Goal: Task Accomplishment & Management: Manage account settings

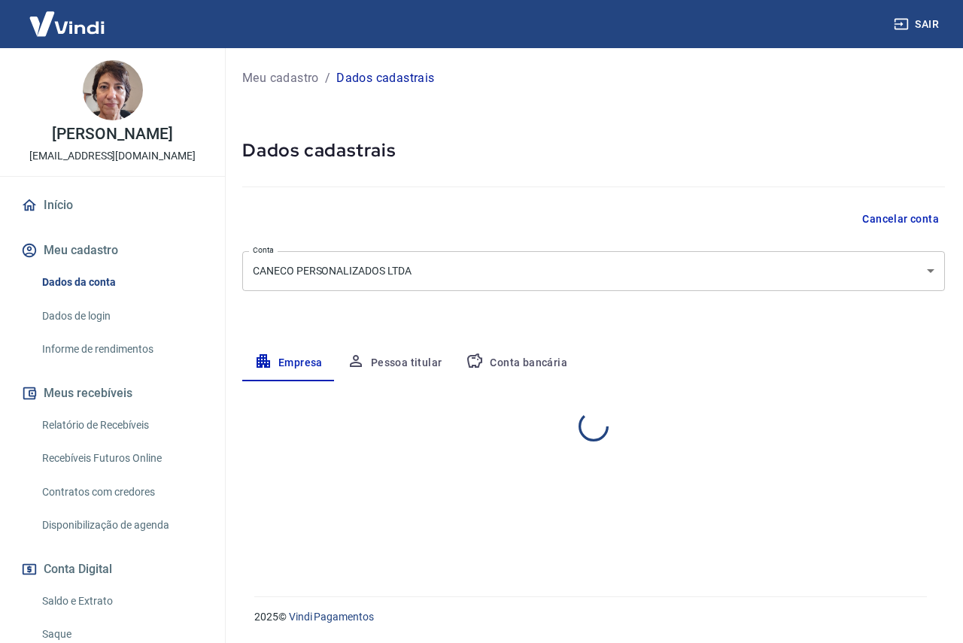
select select "MG"
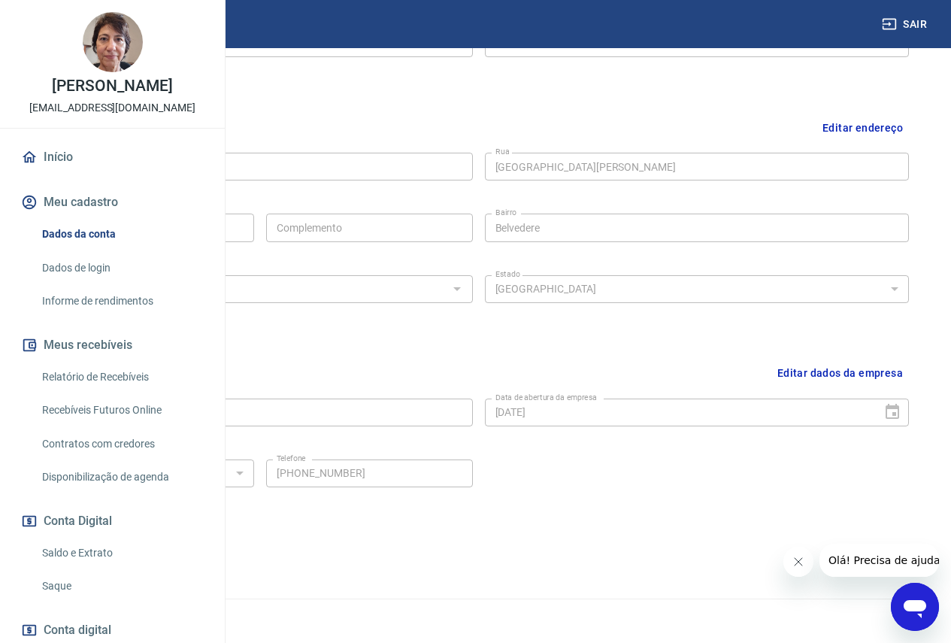
scroll to position [441, 0]
click at [816, 371] on button "Editar dados da empresa" at bounding box center [841, 371] width 138 height 38
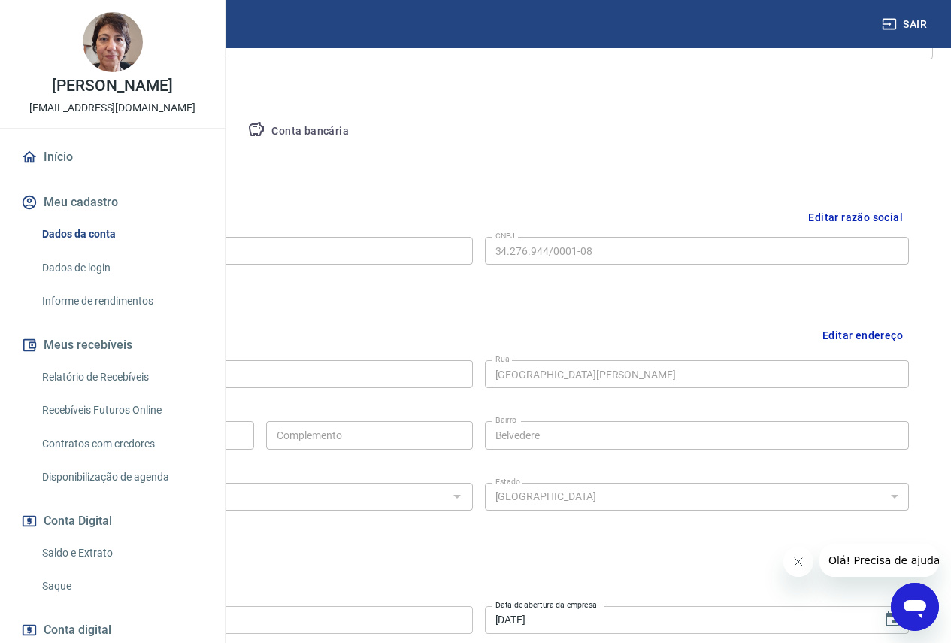
scroll to position [187, 0]
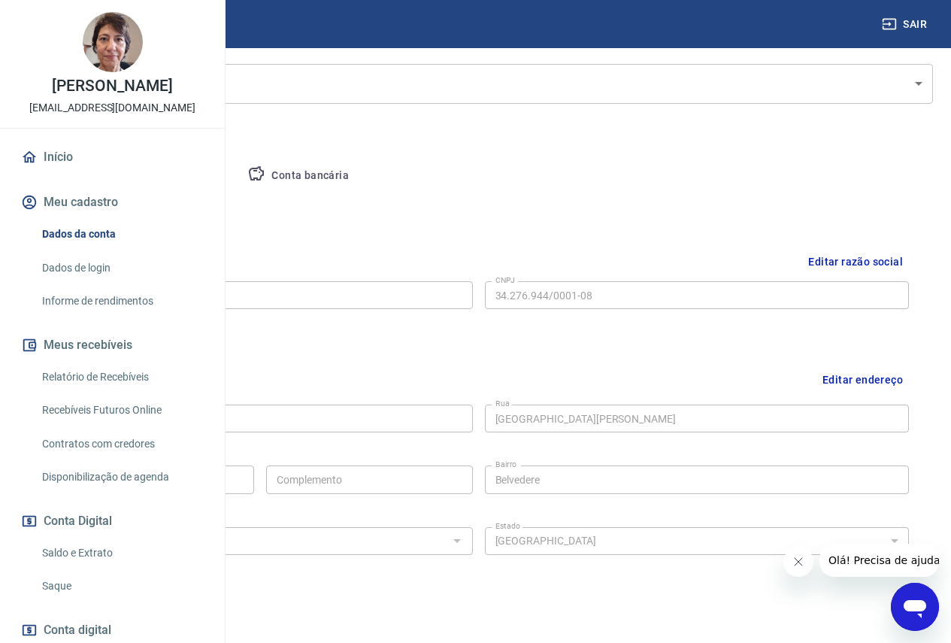
click at [835, 256] on button "Editar razão social" at bounding box center [855, 262] width 107 height 28
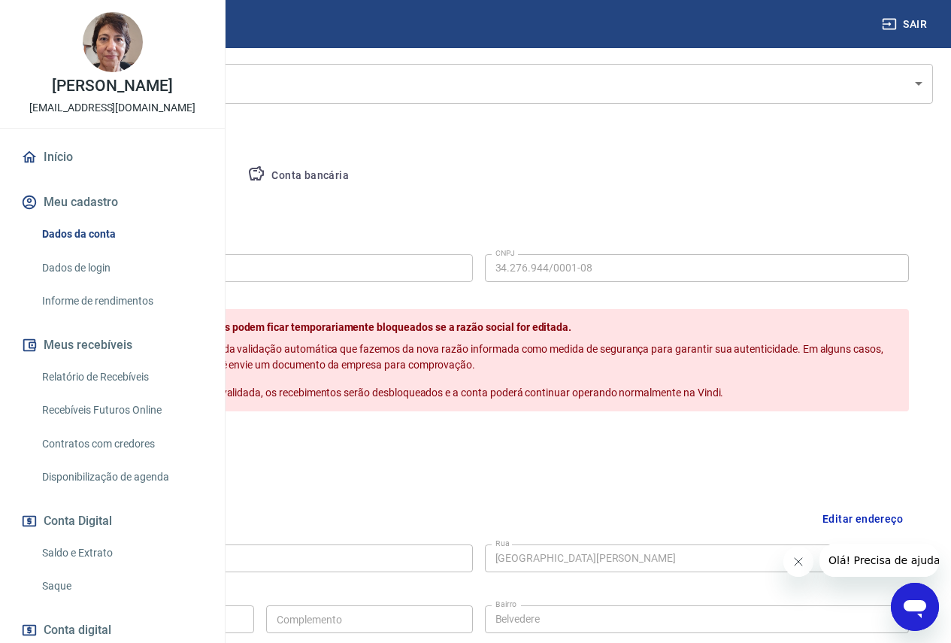
click at [186, 458] on button "Cancelar" at bounding box center [151, 443] width 69 height 29
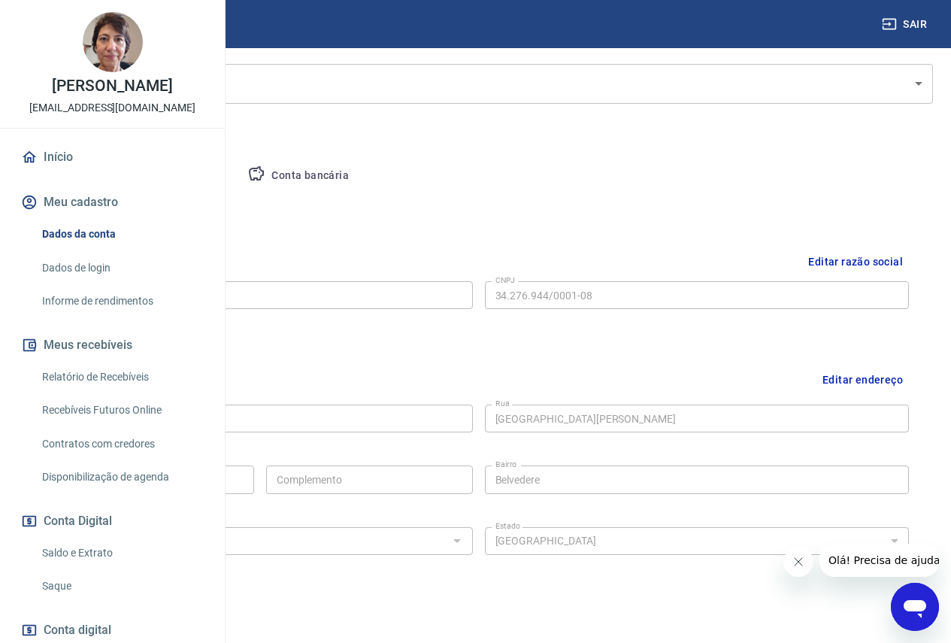
click at [236, 178] on button "Pessoa titular" at bounding box center [177, 176] width 120 height 36
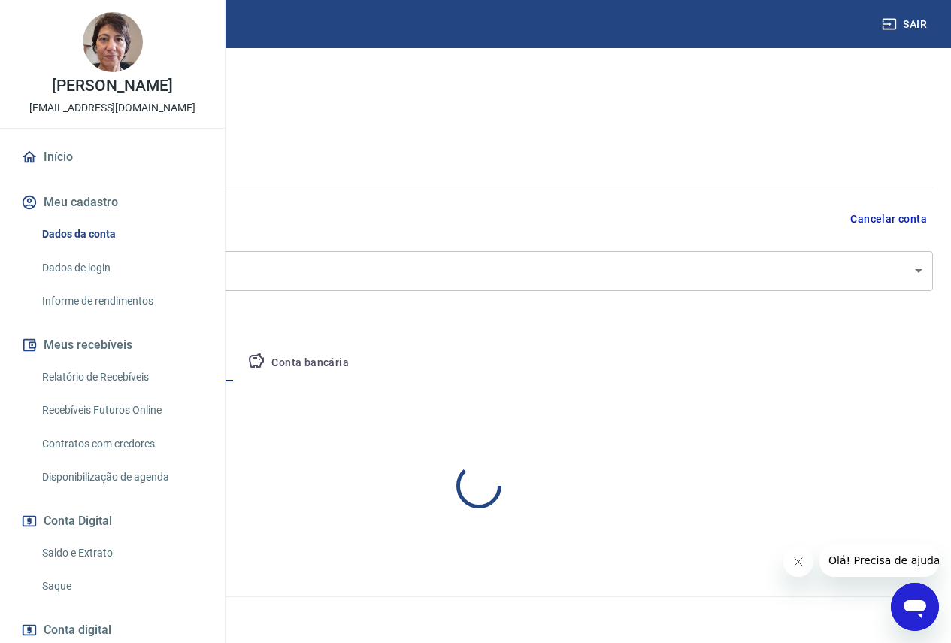
scroll to position [0, 0]
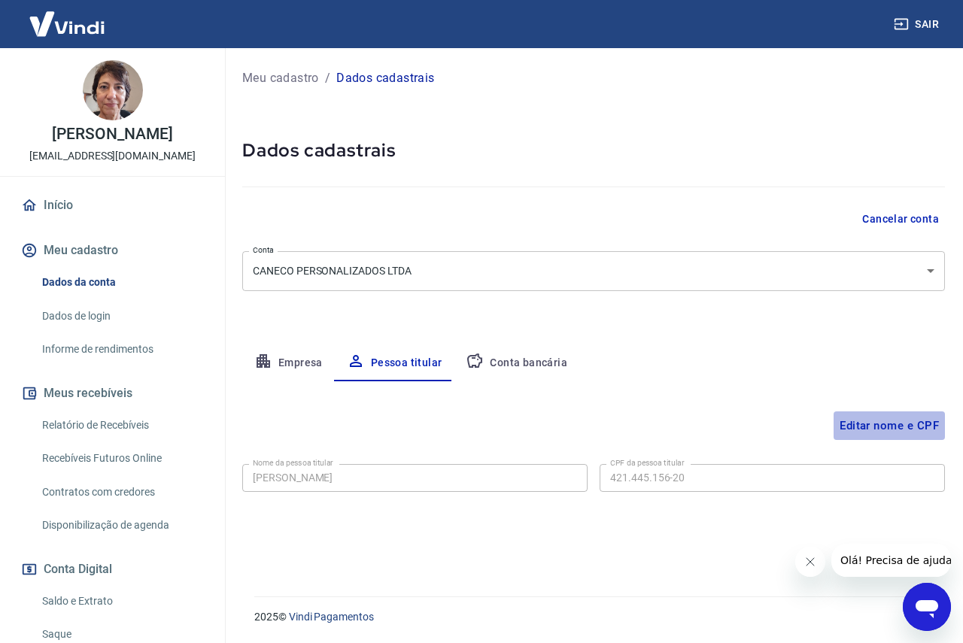
click at [887, 429] on button "Editar nome e CPF" at bounding box center [888, 425] width 111 height 29
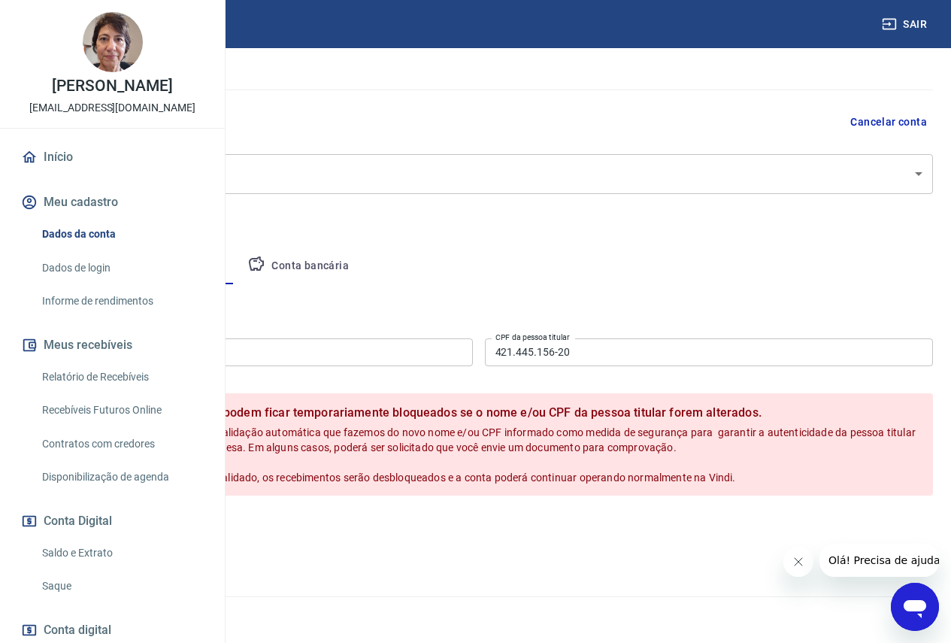
scroll to position [145, 0]
click at [165, 532] on button "Cancelar" at bounding box center [128, 528] width 71 height 29
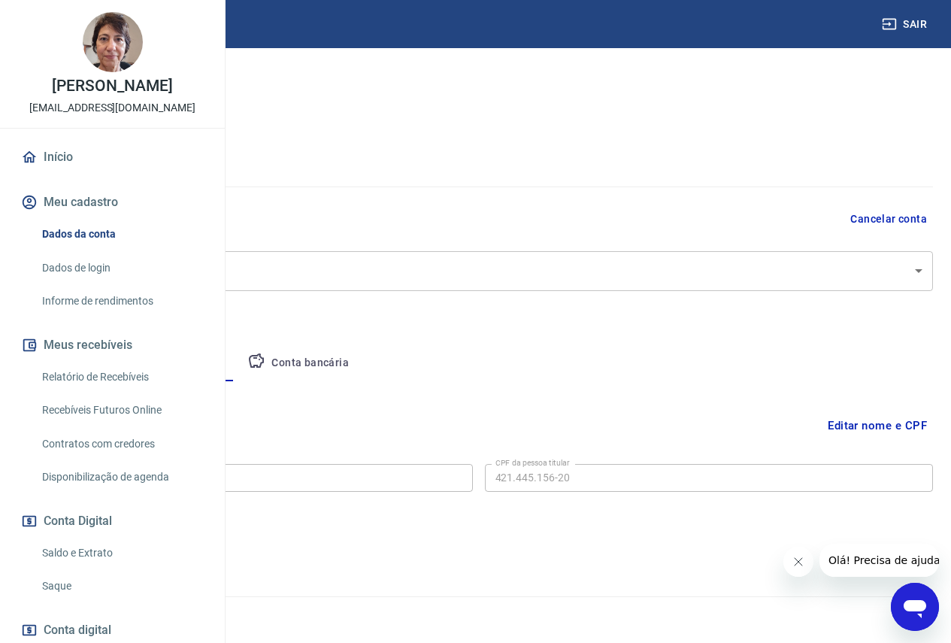
scroll to position [0, 0]
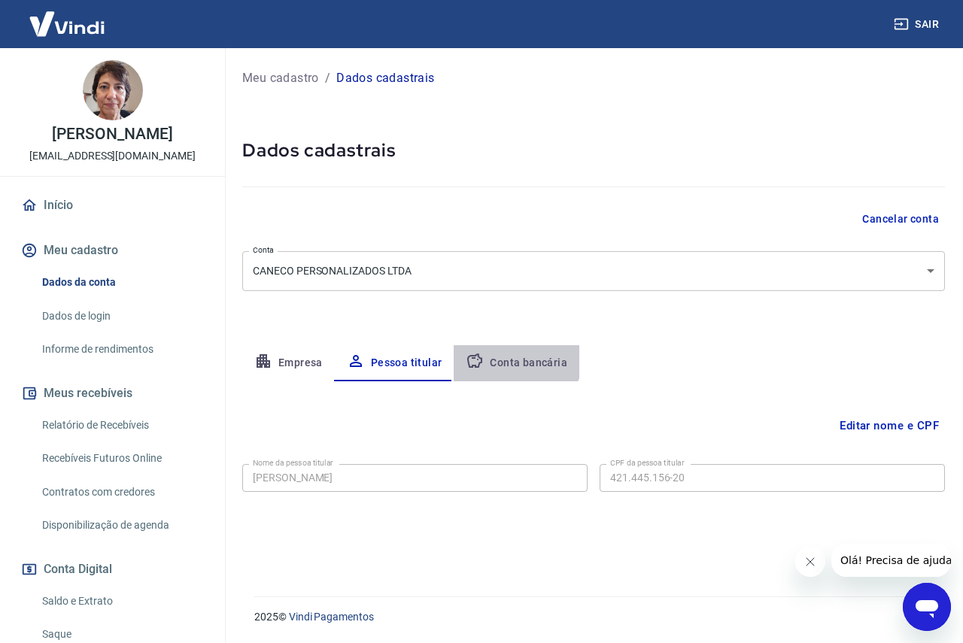
click at [512, 354] on button "Conta bancária" at bounding box center [516, 363] width 126 height 36
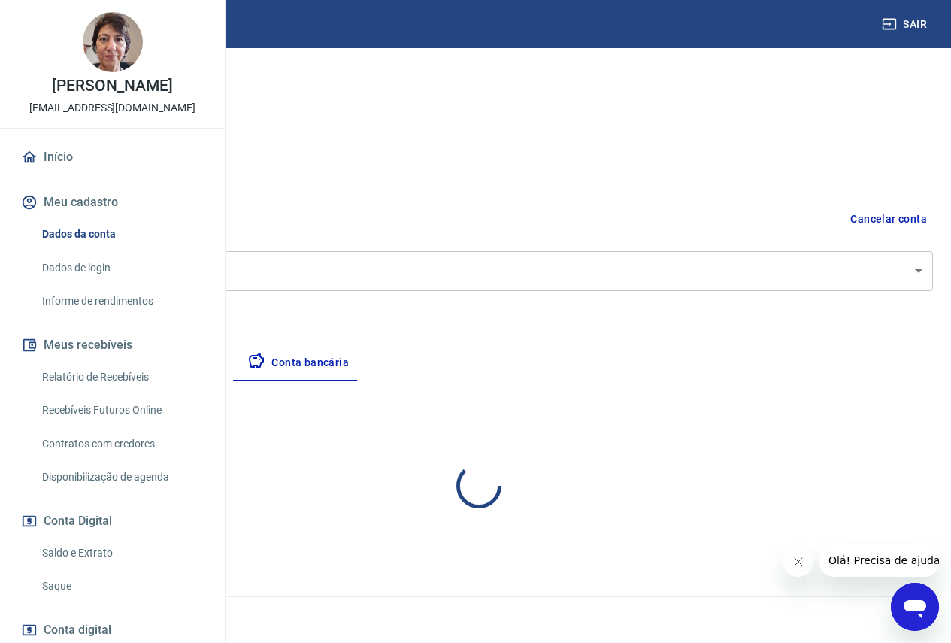
select select "1"
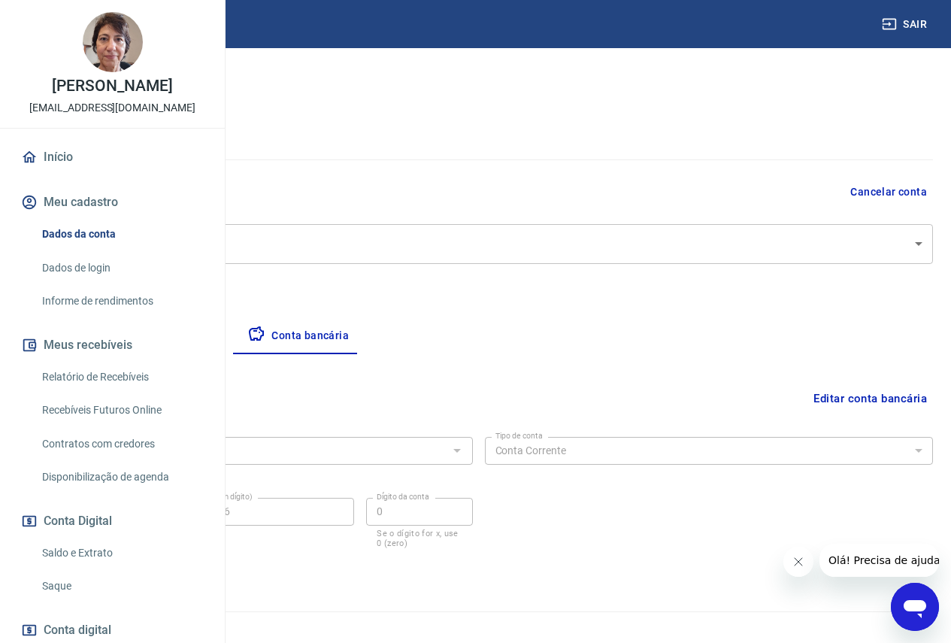
scroll to position [42, 0]
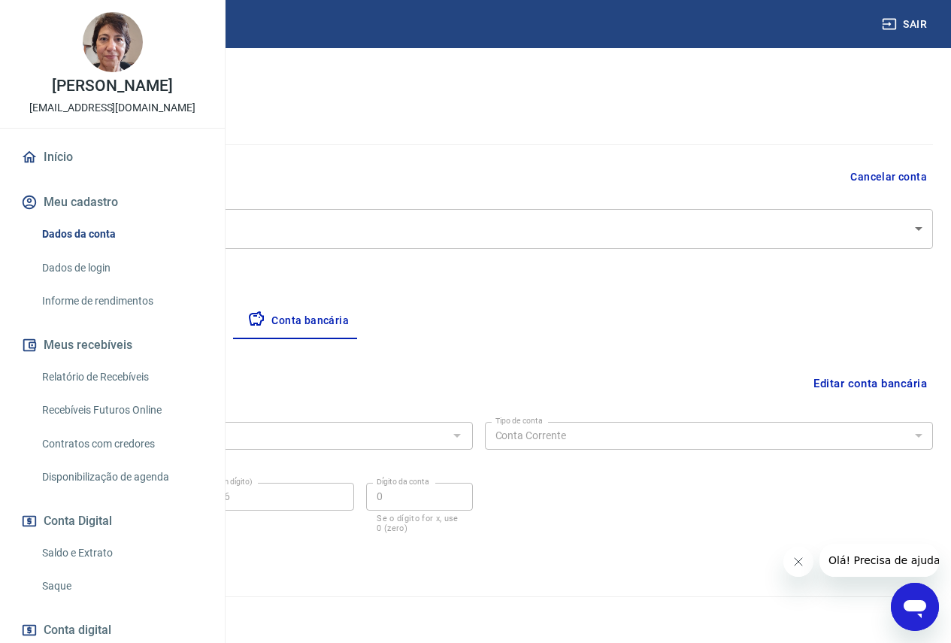
click at [117, 319] on button "Empresa" at bounding box center [70, 321] width 92 height 36
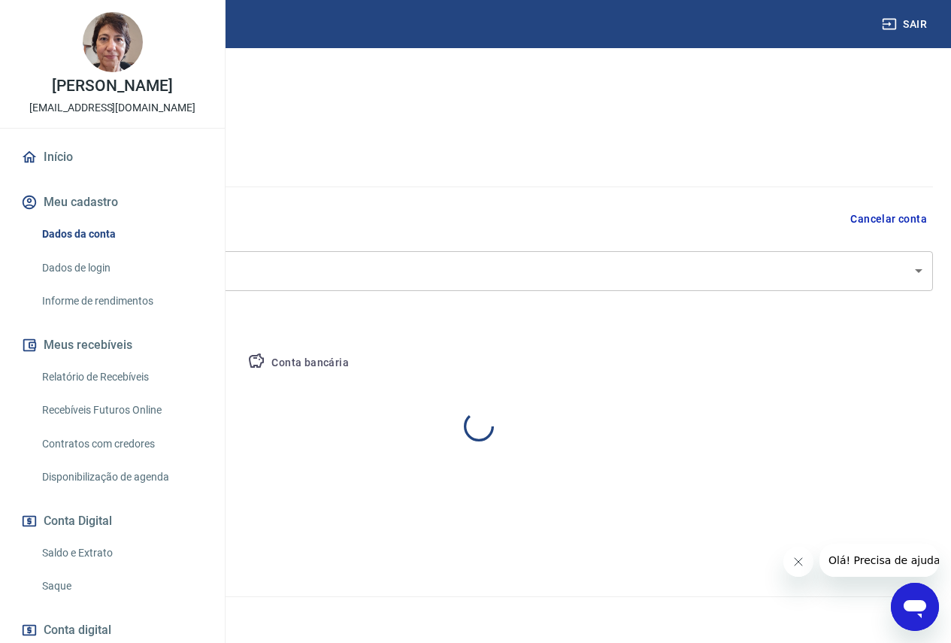
scroll to position [0, 0]
select select "MG"
click at [236, 362] on button "Pessoa titular" at bounding box center [177, 363] width 120 height 36
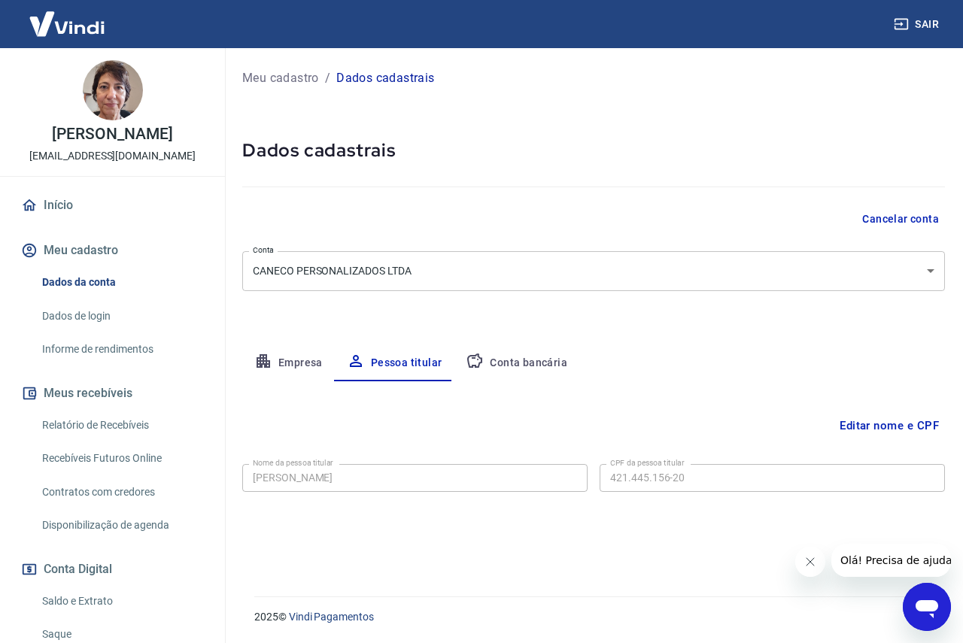
click at [757, 117] on div "Meu cadastro / Dados cadastrais Dados cadastrais Cancelar conta Conta CANECO PE…" at bounding box center [593, 313] width 738 height 530
click at [294, 363] on button "Empresa" at bounding box center [288, 363] width 92 height 36
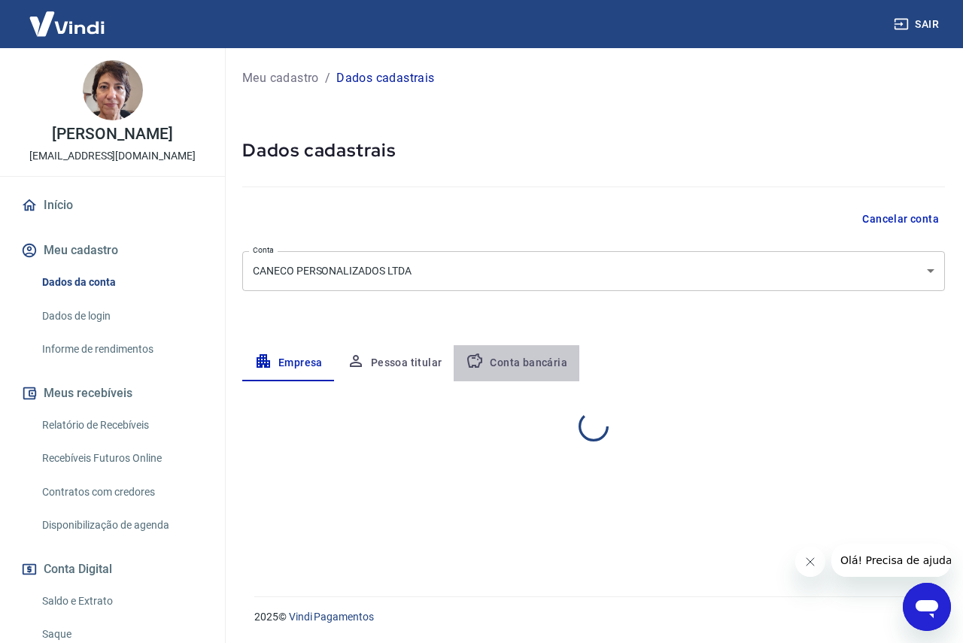
click at [524, 362] on button "Conta bancária" at bounding box center [516, 363] width 126 height 36
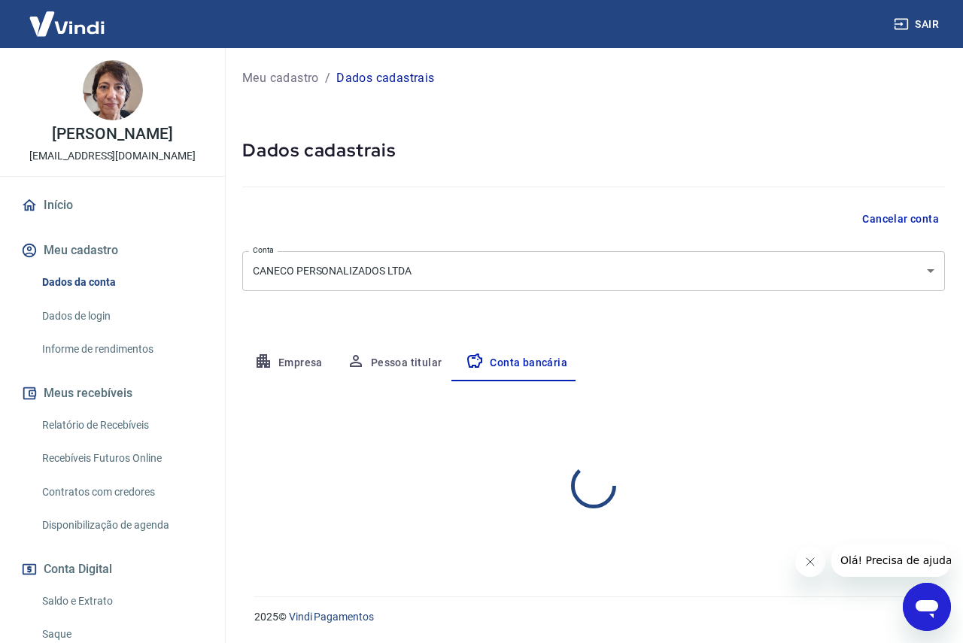
click at [519, 360] on button "Conta bancária" at bounding box center [516, 363] width 126 height 36
select select "1"
